Goal: Task Accomplishment & Management: Use online tool/utility

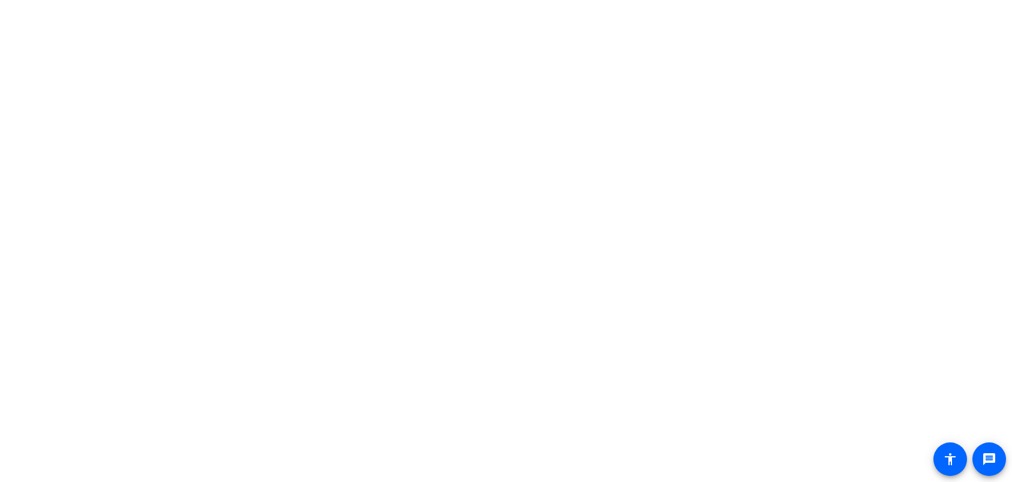
click at [324, 314] on body "message accessibility" at bounding box center [506, 241] width 1012 height 482
click at [211, 188] on body "For screen-reader mode - click the first button of the website Accessibility Sc…" at bounding box center [506, 241] width 1012 height 482
click at [461, 283] on body "Accessibility Screen-Reader Guide, Feedback, and Issue Reporting | New window m…" at bounding box center [506, 241] width 1012 height 482
click at [731, 293] on body "Accessibility Screen-Reader Guide, Feedback, and Issue Reporting | New window m…" at bounding box center [506, 241] width 1012 height 482
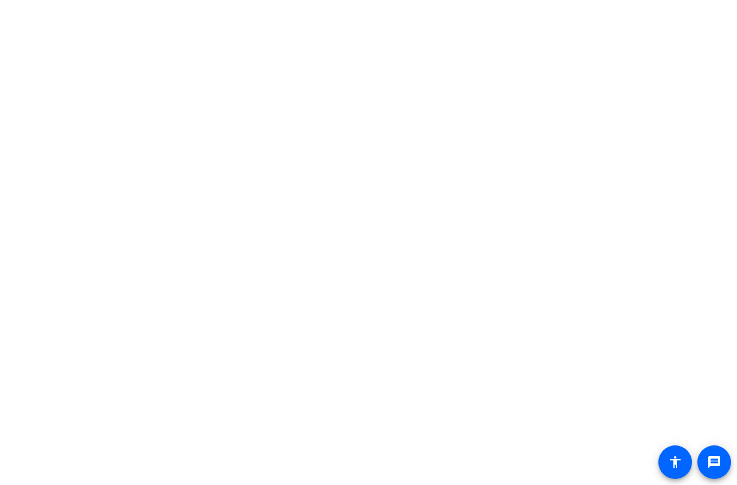
click at [462, 293] on body "Accessibility Screen-Reader Guide, Feedback, and Issue Reporting | New window m…" at bounding box center [368, 242] width 737 height 485
drag, startPoint x: 323, startPoint y: 272, endPoint x: 313, endPoint y: 272, distance: 9.6
click at [323, 272] on body "Accessibility Screen-Reader Guide, Feedback, and Issue Reporting | New window m…" at bounding box center [368, 242] width 737 height 485
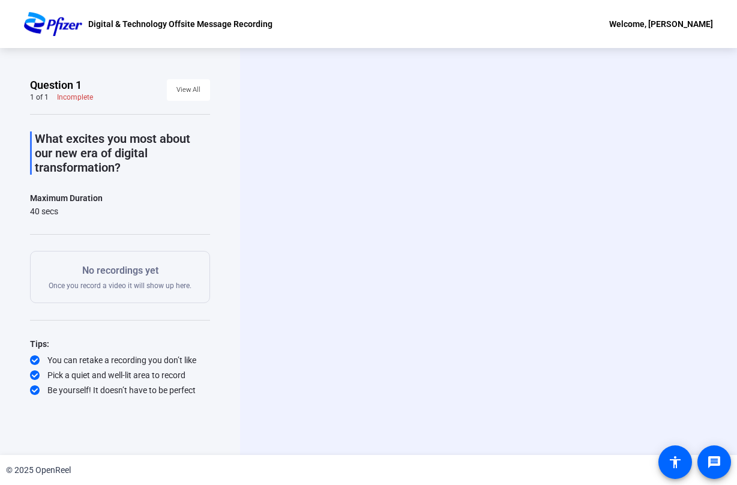
click at [449, 440] on div "Start Recording person Hide Overlay flip Flip Camera question_mark Question Cam…" at bounding box center [488, 251] width 497 height 407
